Goal: Transaction & Acquisition: Purchase product/service

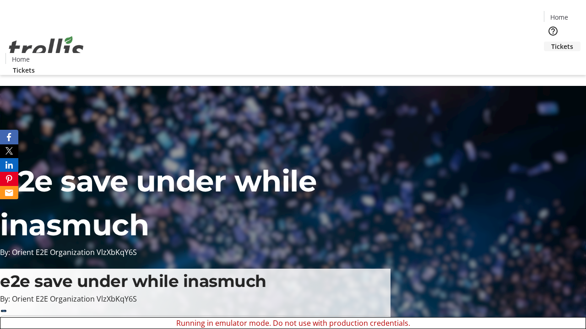
click at [551, 42] on span "Tickets" at bounding box center [562, 47] width 22 height 10
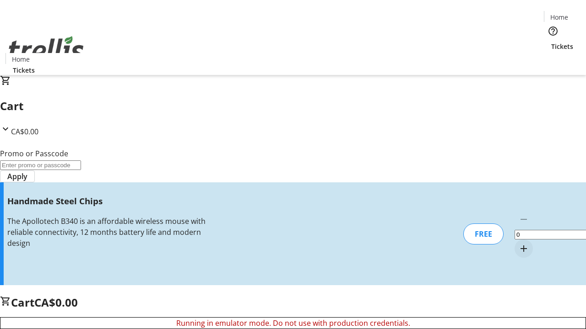
click at [518, 243] on mat-icon "Increment by one" at bounding box center [523, 248] width 11 height 11
type input "1"
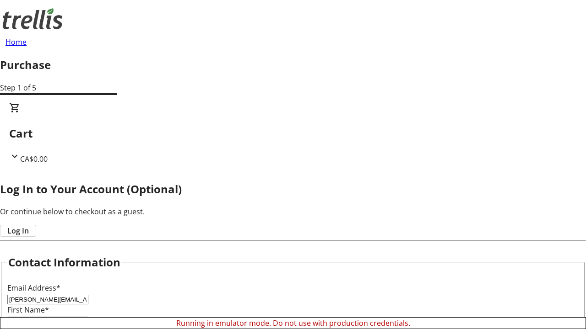
type input "[PERSON_NAME][GEOGRAPHIC_DATA]"
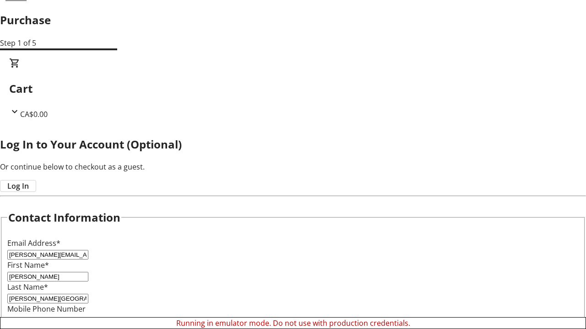
scroll to position [91, 0]
